Goal: Information Seeking & Learning: Learn about a topic

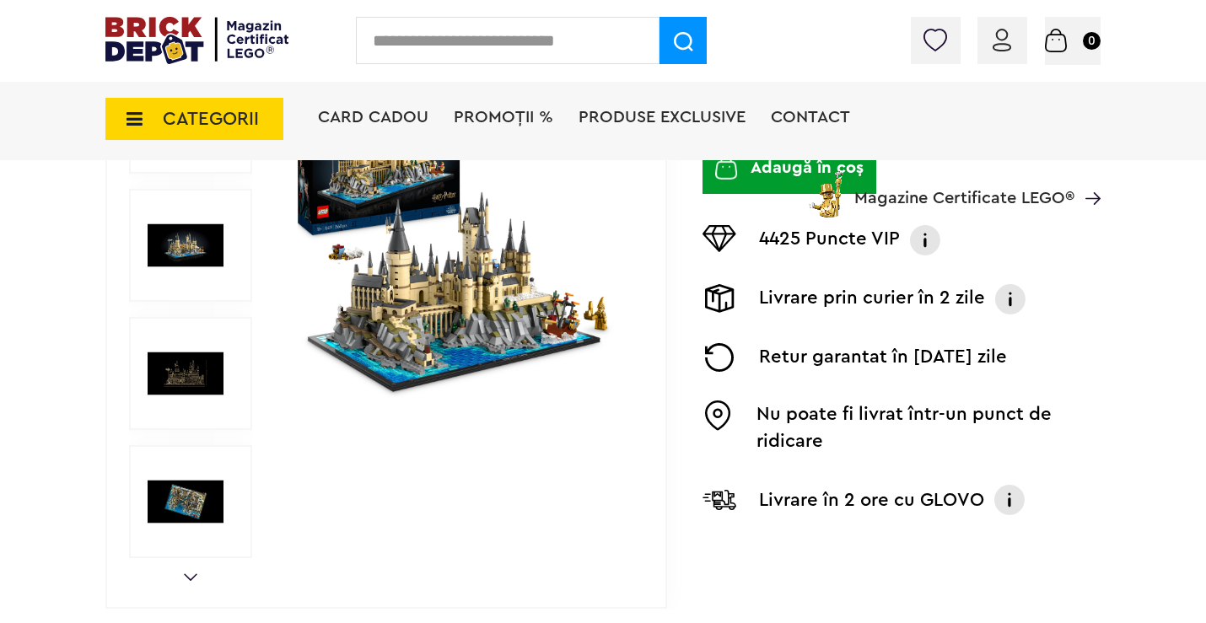
scroll to position [337, 0]
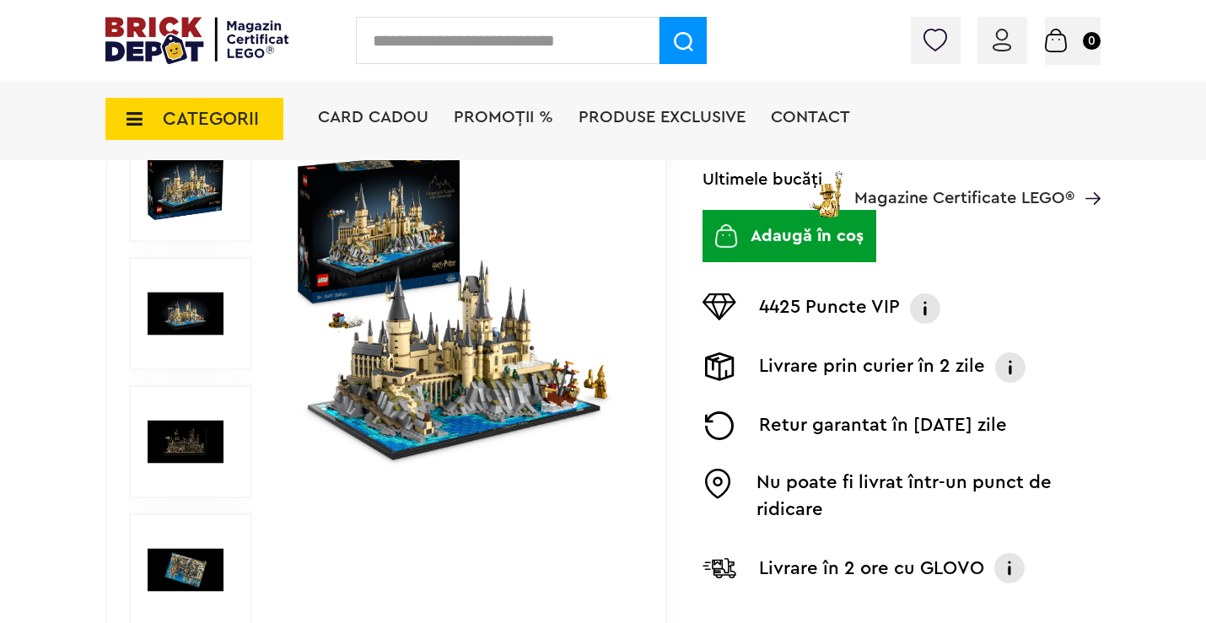
click at [429, 343] on img at bounding box center [459, 314] width 340 height 340
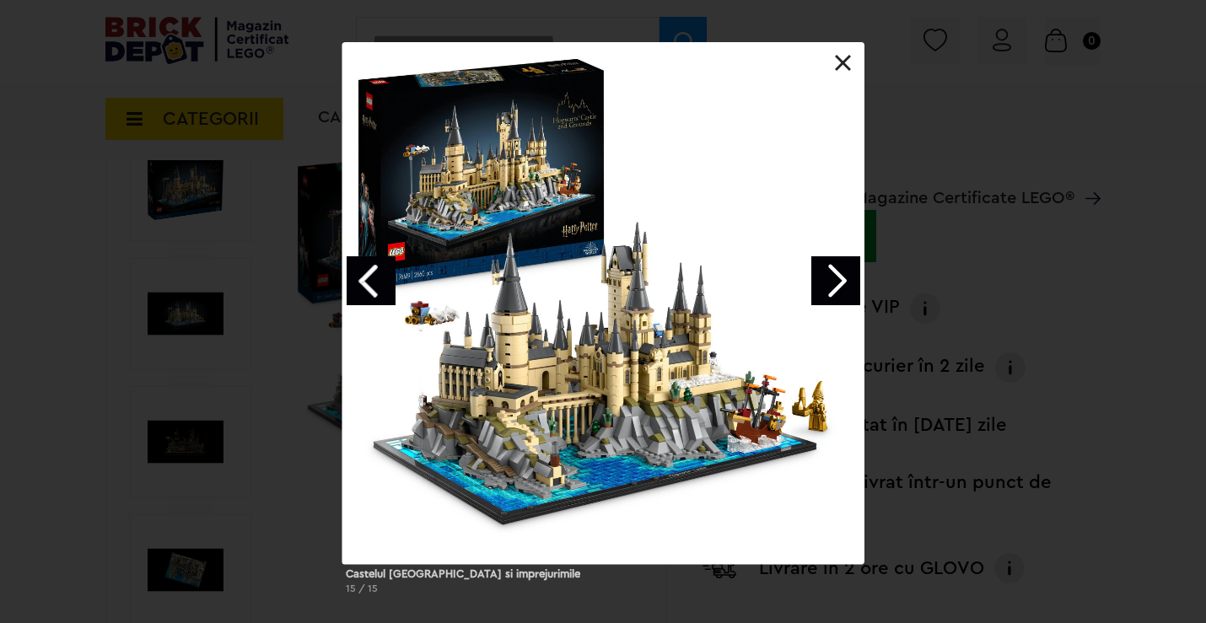
click at [832, 282] on link "Next image" at bounding box center [836, 280] width 49 height 49
click at [845, 278] on link "Next image" at bounding box center [836, 280] width 49 height 49
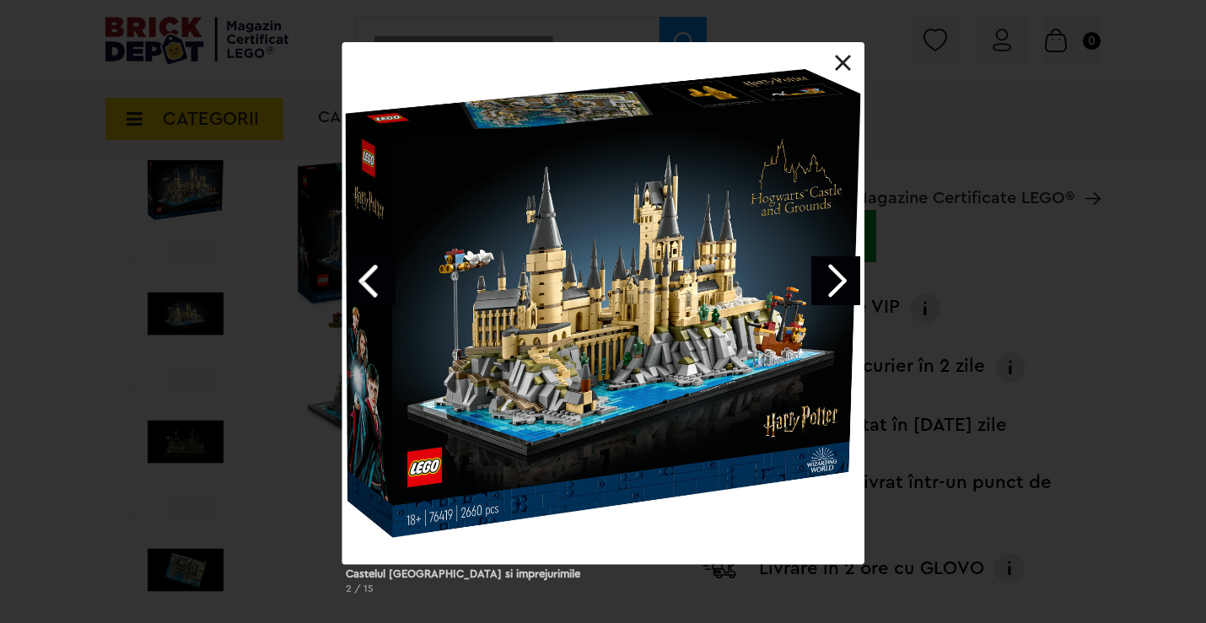
click at [843, 278] on link "Next image" at bounding box center [836, 280] width 49 height 49
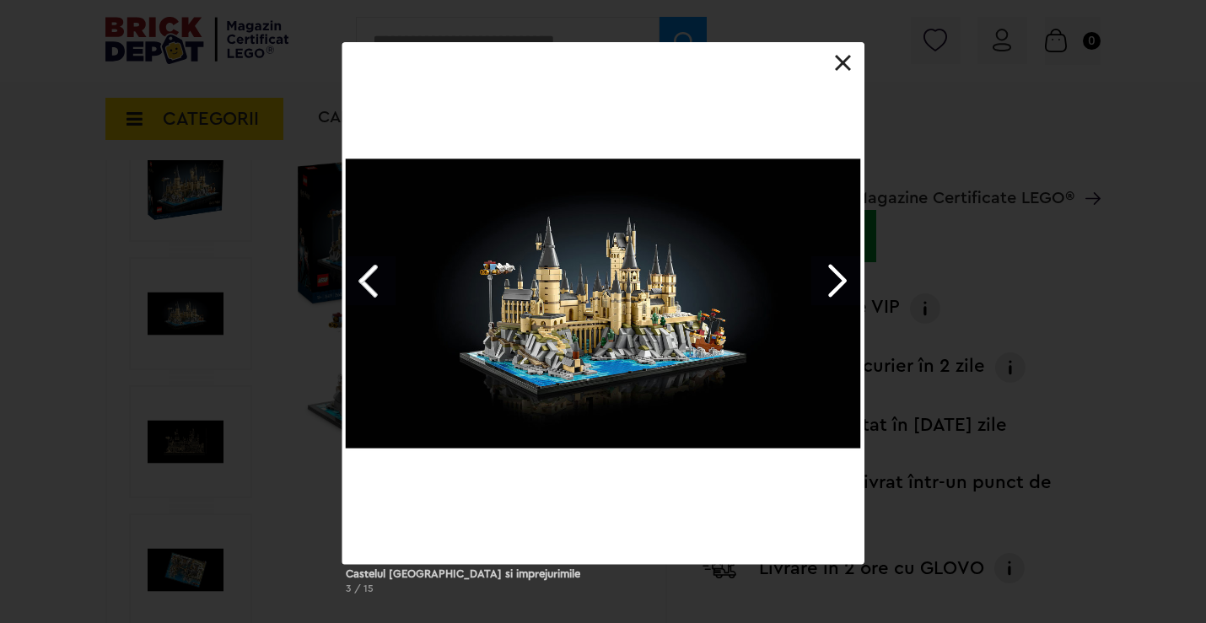
click at [843, 278] on link "Next image" at bounding box center [836, 280] width 49 height 49
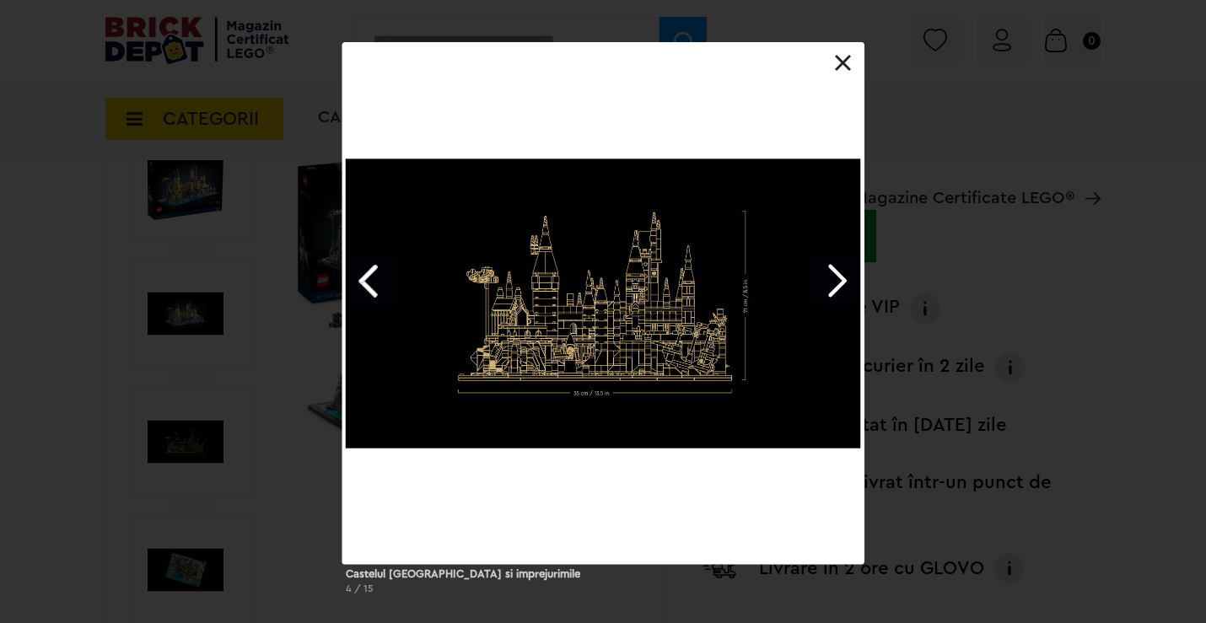
click at [843, 278] on link "Next image" at bounding box center [836, 280] width 49 height 49
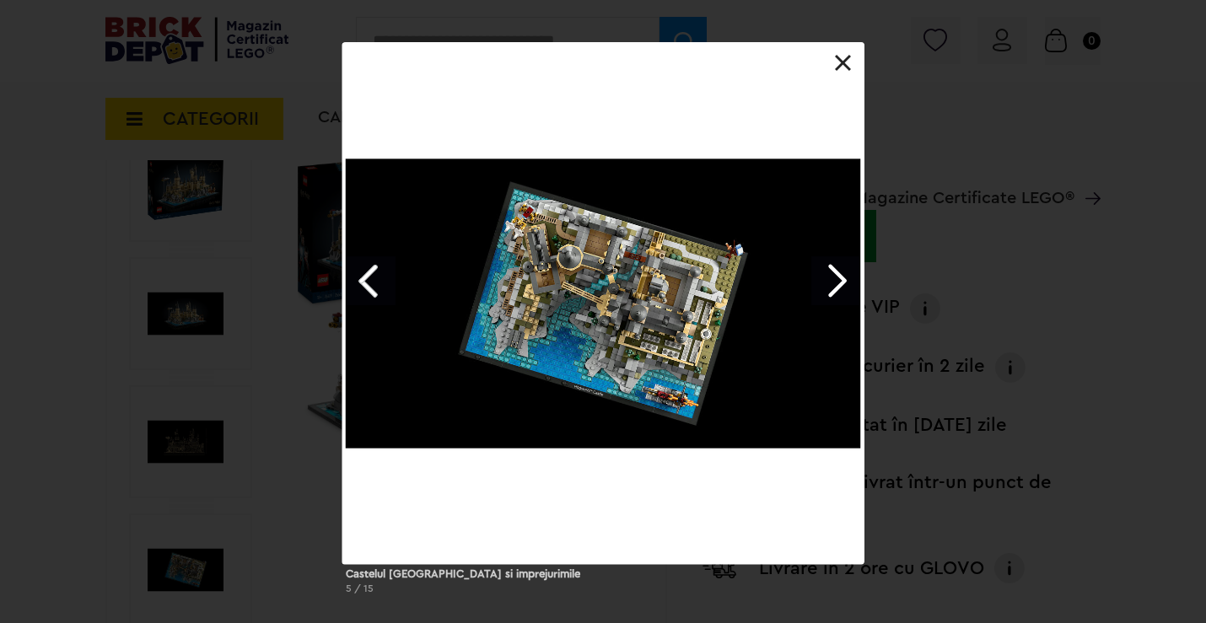
click at [843, 278] on link "Next image" at bounding box center [836, 280] width 49 height 49
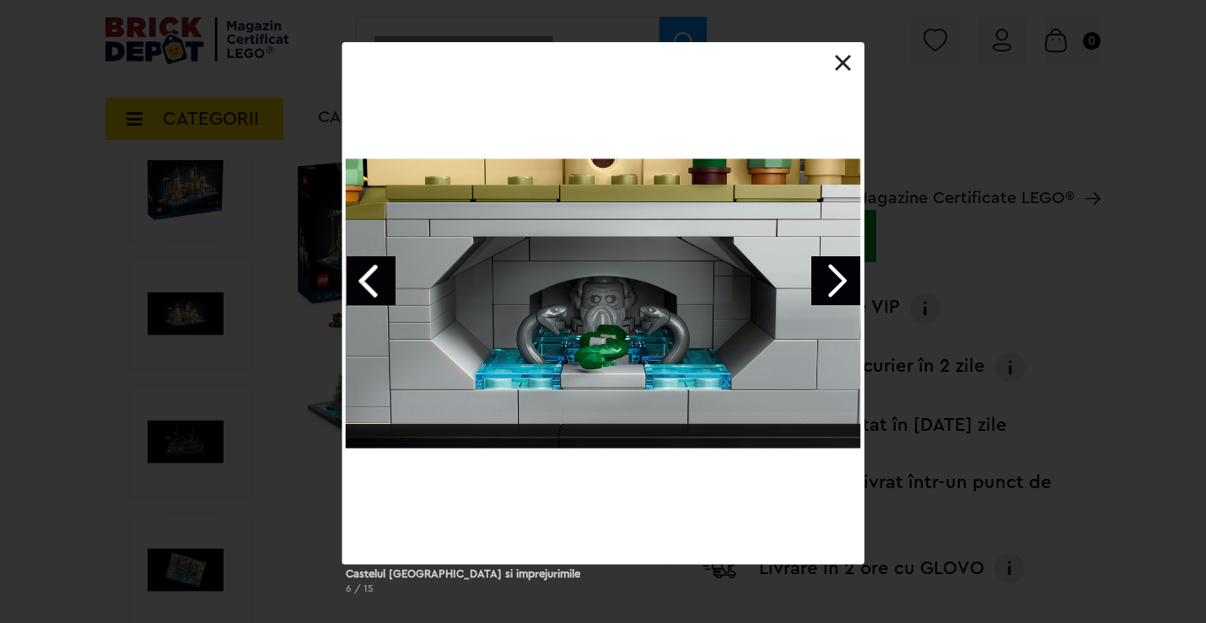
click at [843, 278] on link "Next image" at bounding box center [836, 280] width 49 height 49
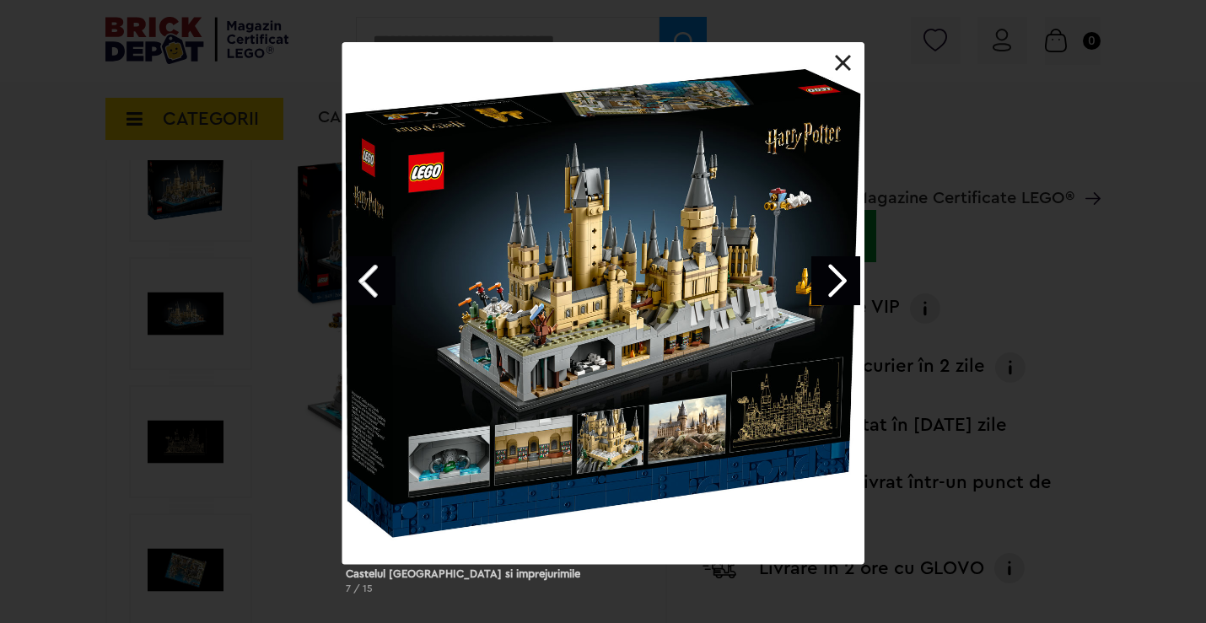
click at [843, 278] on link "Next image" at bounding box center [836, 280] width 49 height 49
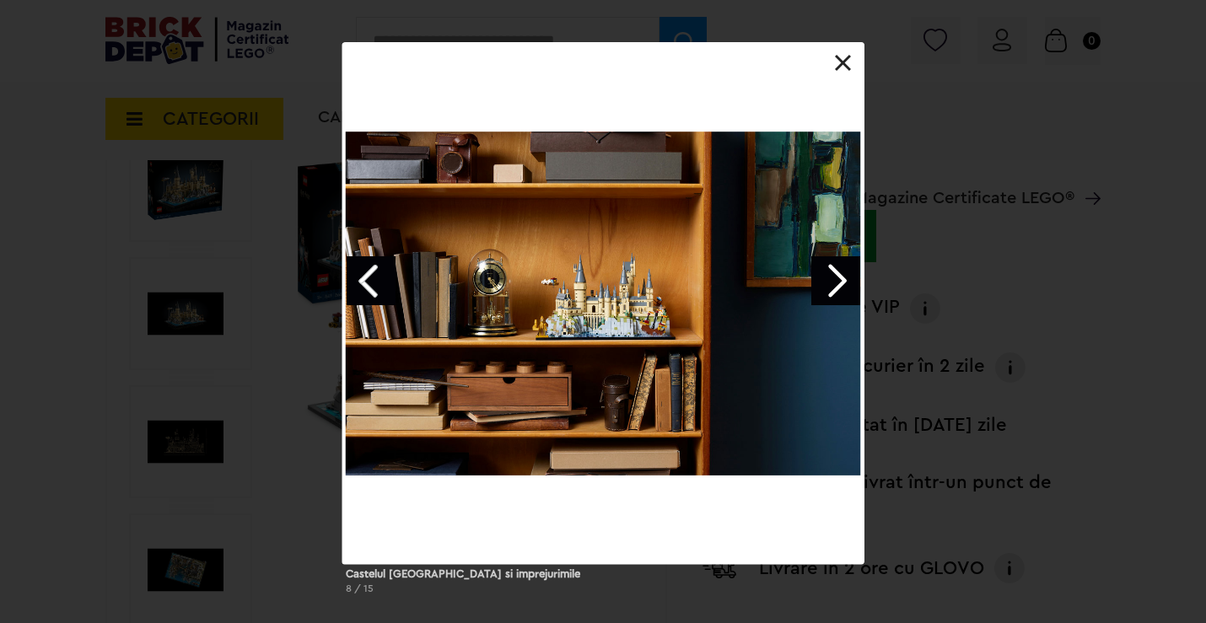
click at [843, 278] on link "Next image" at bounding box center [836, 280] width 49 height 49
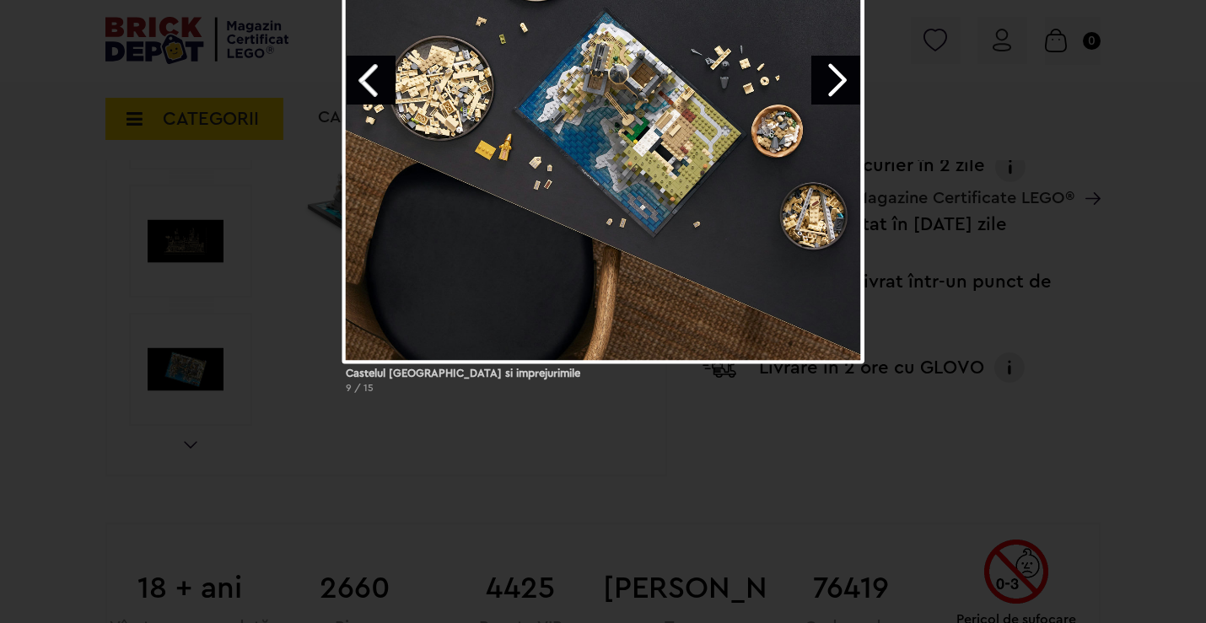
scroll to position [253, 0]
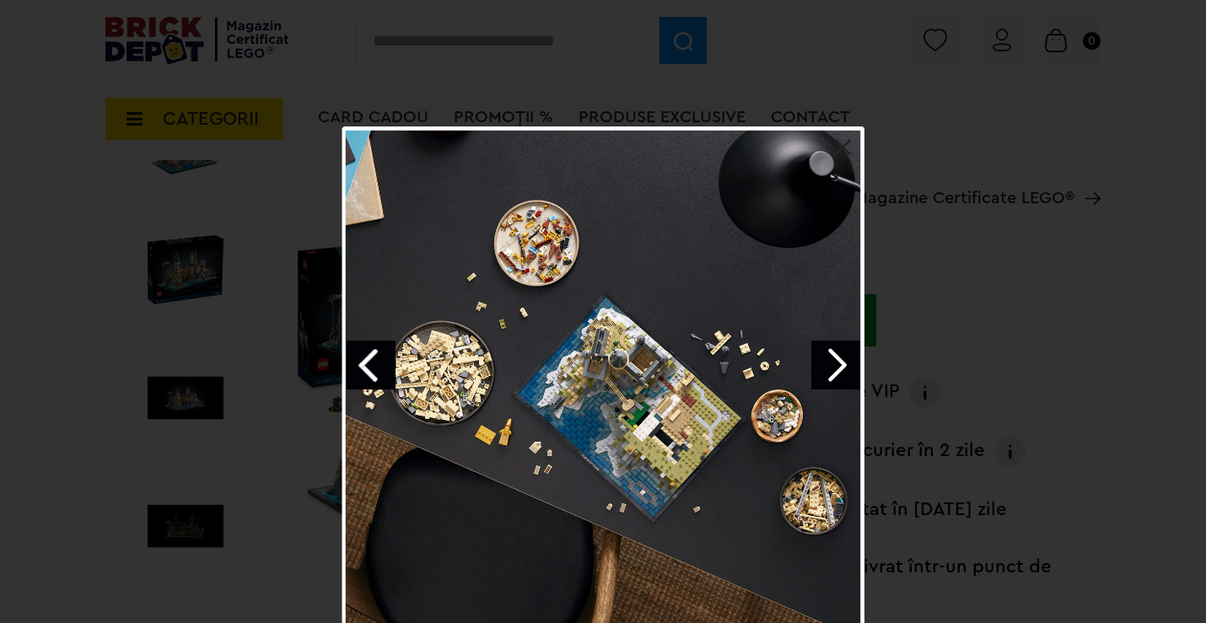
click at [837, 362] on link "Next image" at bounding box center [836, 365] width 49 height 49
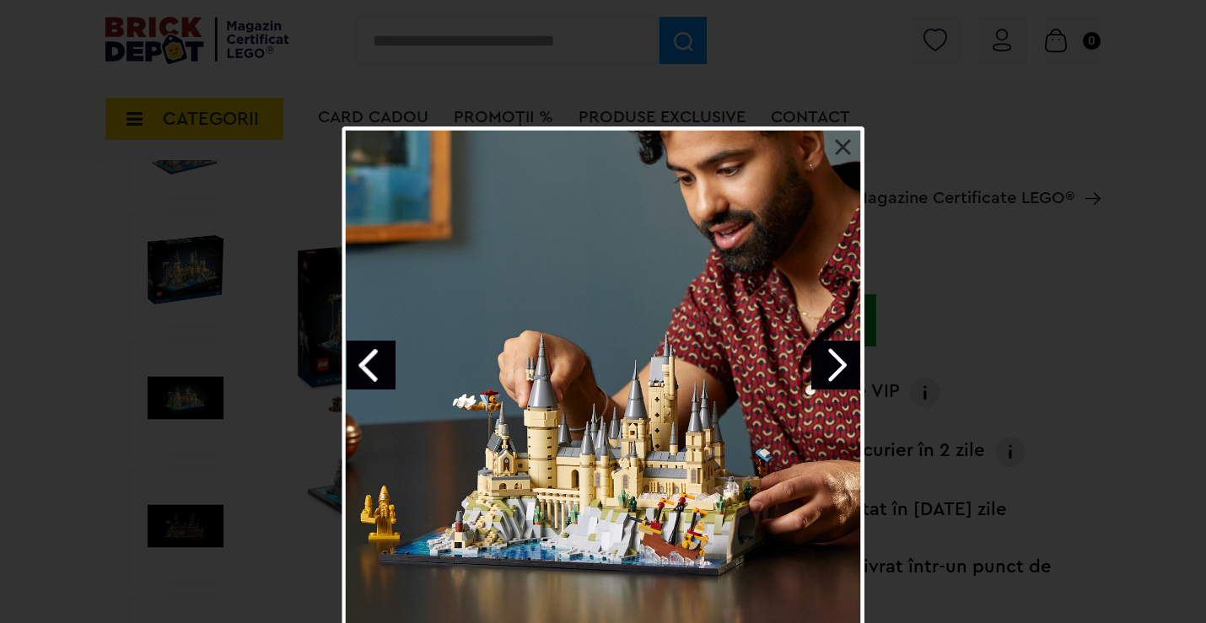
click at [837, 362] on link "Next image" at bounding box center [836, 365] width 49 height 49
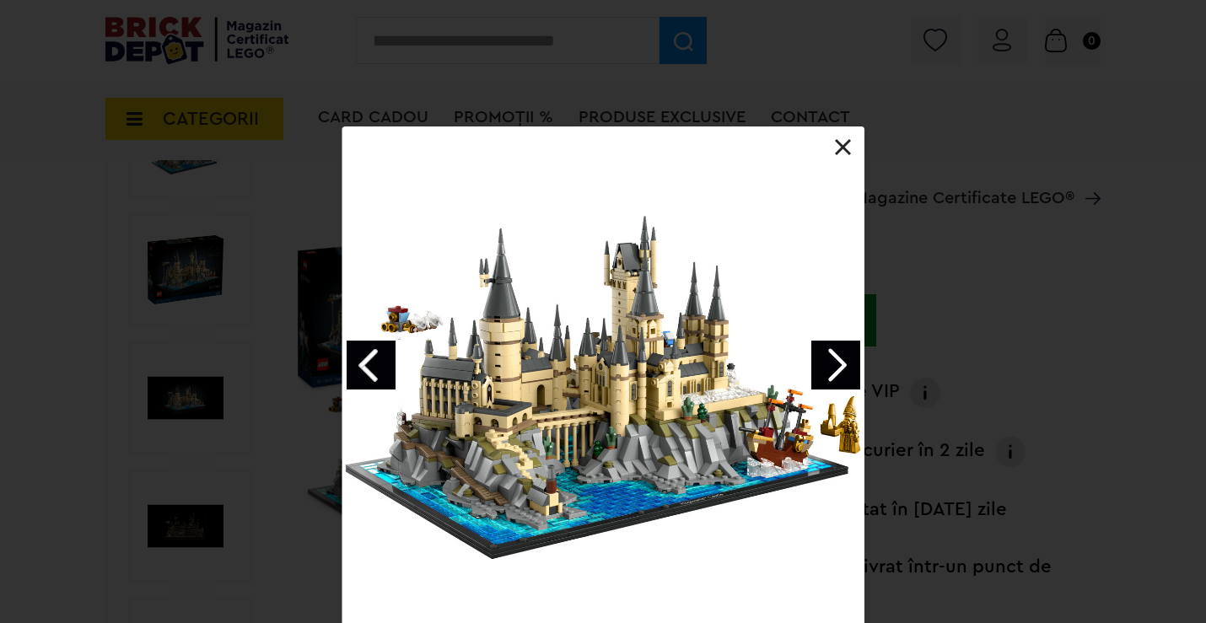
click at [838, 145] on link at bounding box center [843, 147] width 17 height 17
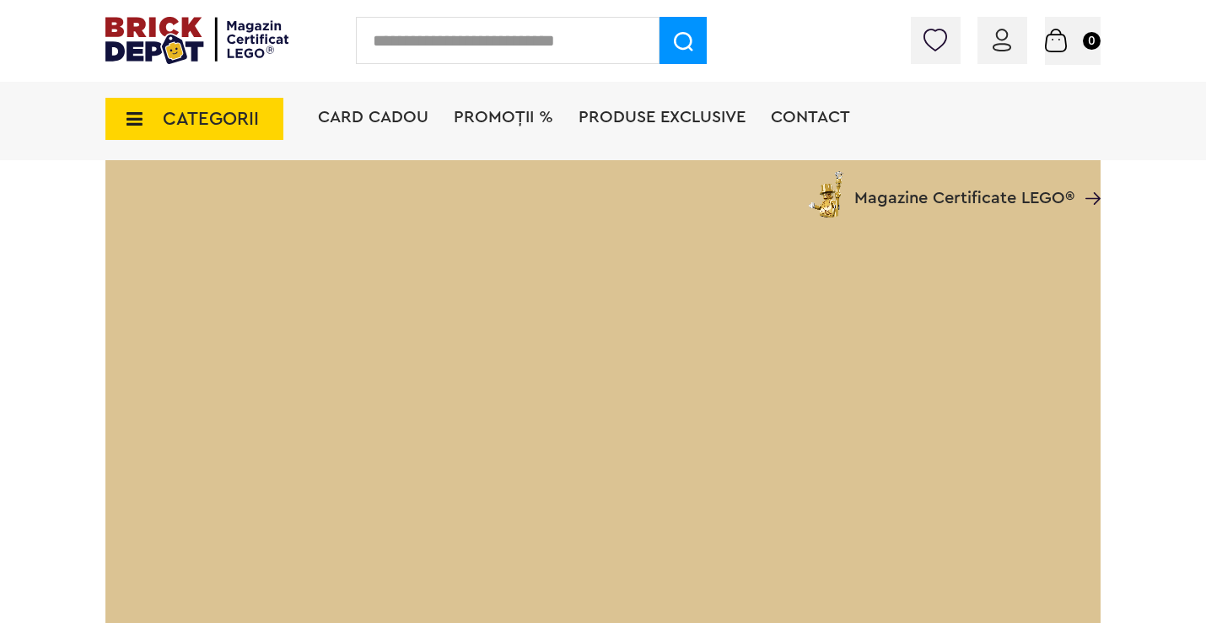
scroll to position [2610, 0]
